Goal: Information Seeking & Learning: Learn about a topic

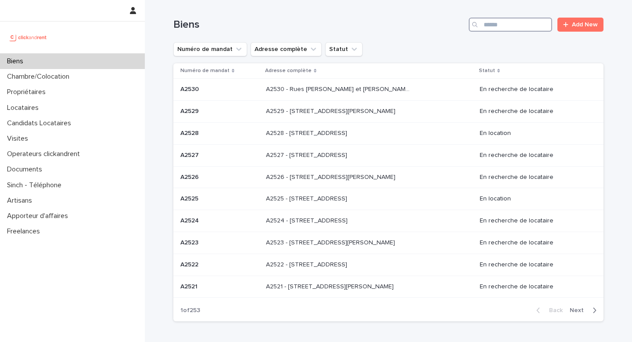
click at [515, 24] on input "Search" at bounding box center [510, 25] width 83 height 14
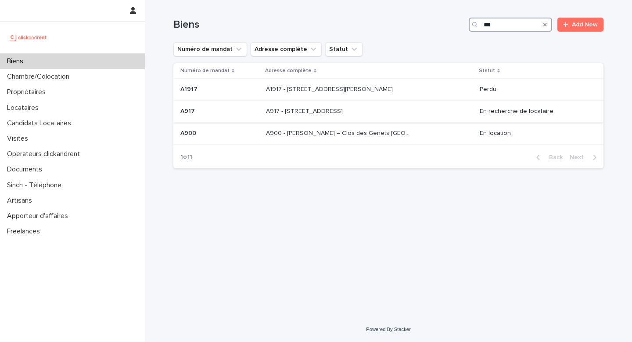
type input "***"
click at [379, 114] on p at bounding box center [339, 111] width 146 height 7
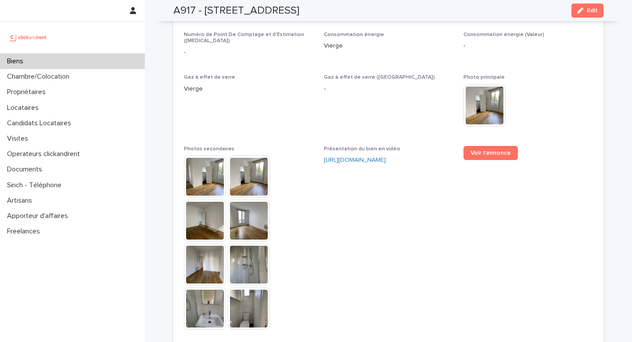
scroll to position [2088, 0]
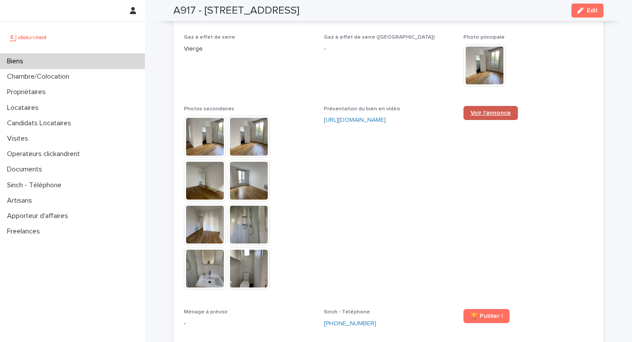
click at [495, 110] on span "Voir l'annonce" at bounding box center [491, 113] width 40 height 6
click at [118, 62] on div "Biens" at bounding box center [72, 61] width 145 height 15
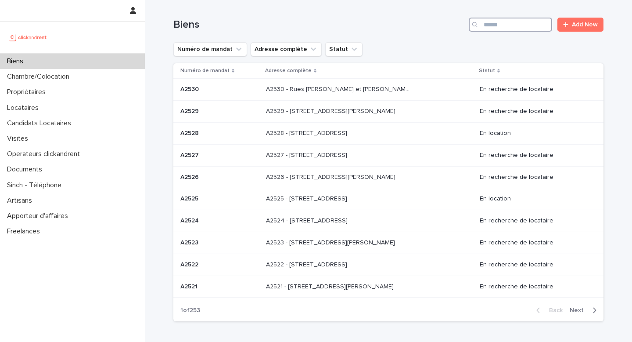
click at [491, 29] on input "Search" at bounding box center [510, 25] width 83 height 14
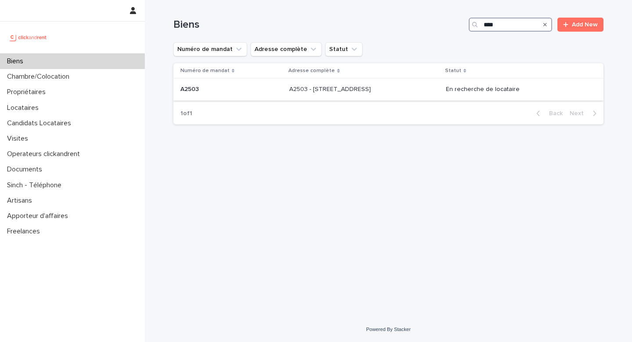
type input "****"
click at [439, 88] on div "A2503 - [STREET_ADDRESS] - [STREET_ADDRESS]" at bounding box center [364, 89] width 150 height 14
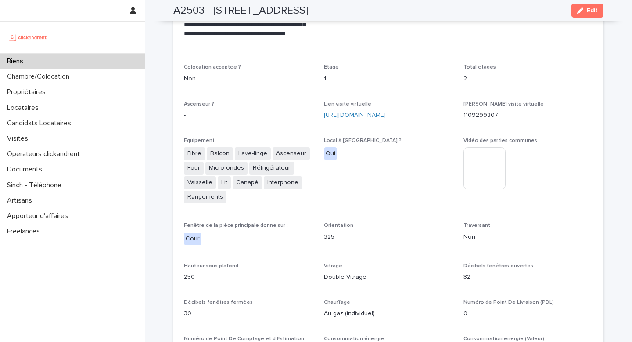
scroll to position [1798, 0]
click at [386, 111] on link "[URL][DOMAIN_NAME]" at bounding box center [355, 114] width 62 height 6
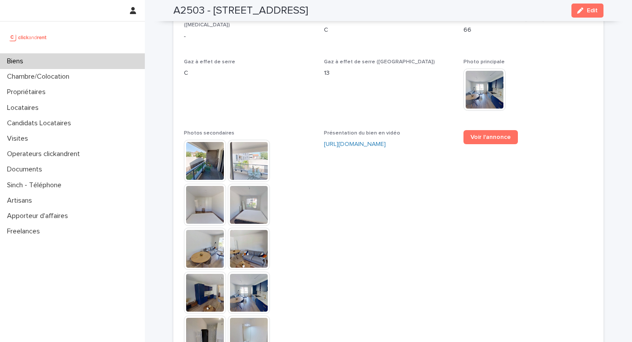
scroll to position [2117, 0]
click at [495, 131] on link "Voir l'annonce" at bounding box center [491, 137] width 54 height 14
click at [298, 95] on span "Gaz à effet de serre C" at bounding box center [249, 89] width 130 height 61
